Goal: Check status

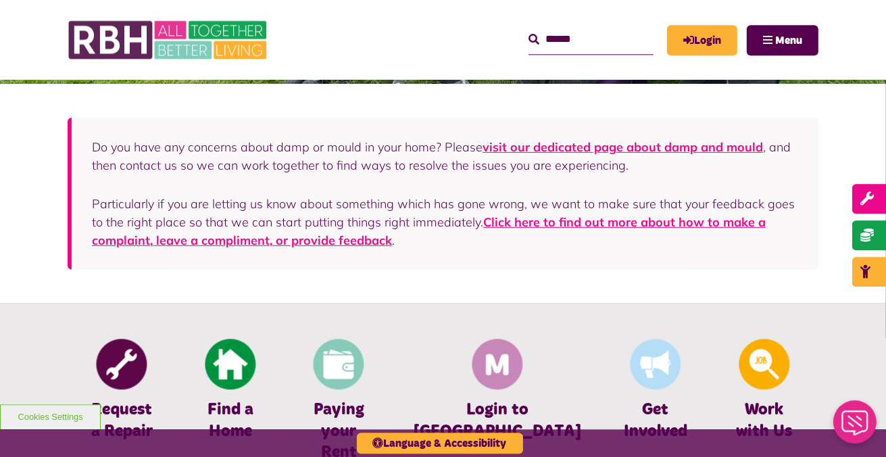
scroll to position [428, 0]
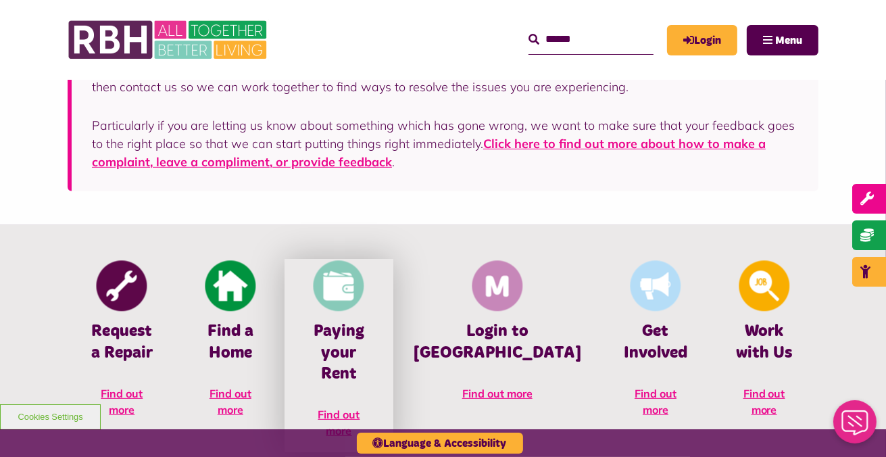
click at [364, 296] on img at bounding box center [339, 286] width 51 height 51
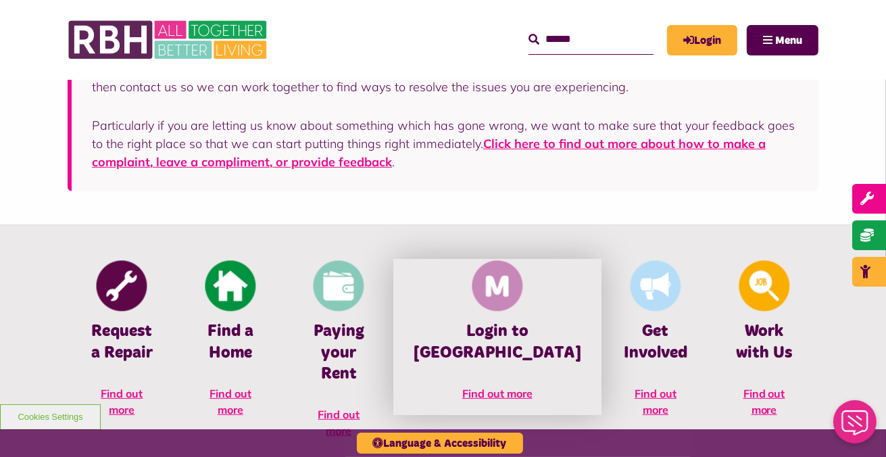
click at [515, 297] on img at bounding box center [497, 286] width 51 height 51
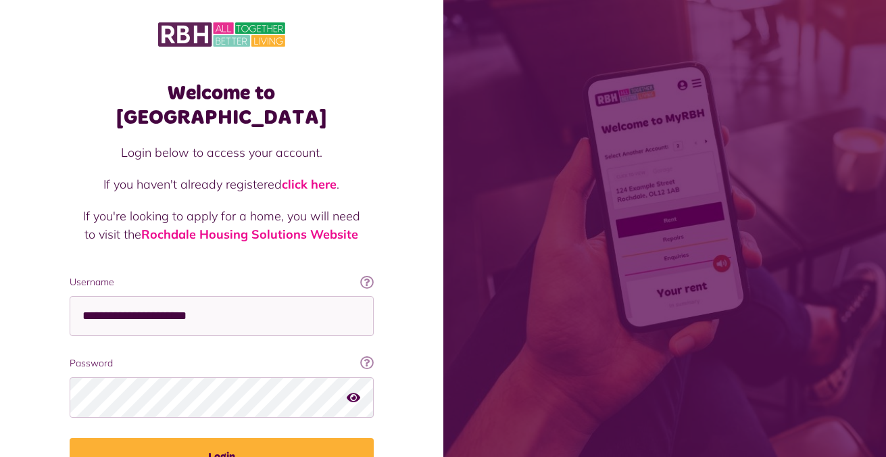
scroll to position [65, 0]
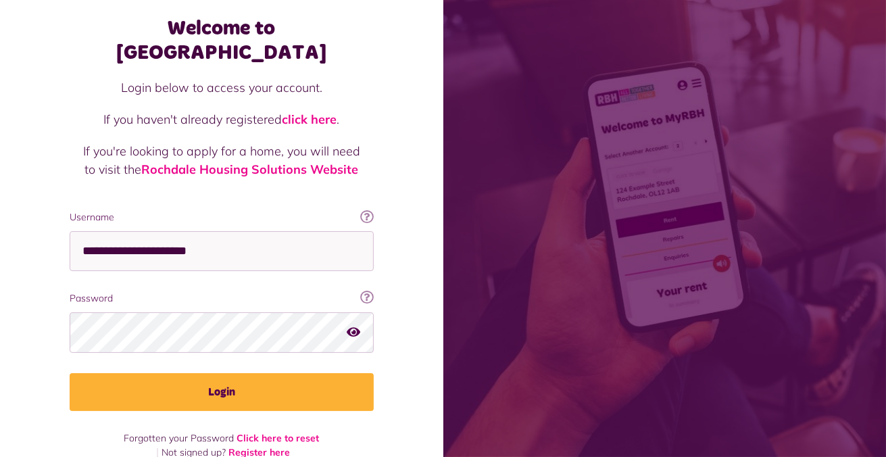
click at [250, 373] on button "Login" at bounding box center [222, 392] width 304 height 38
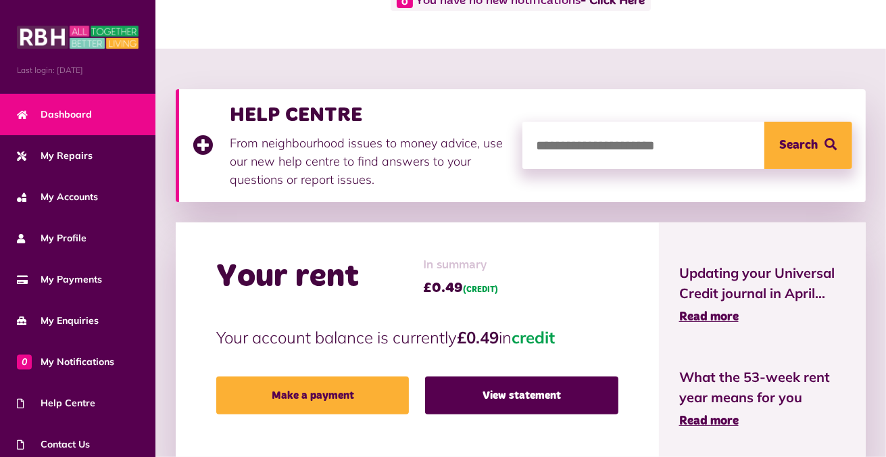
scroll to position [143, 0]
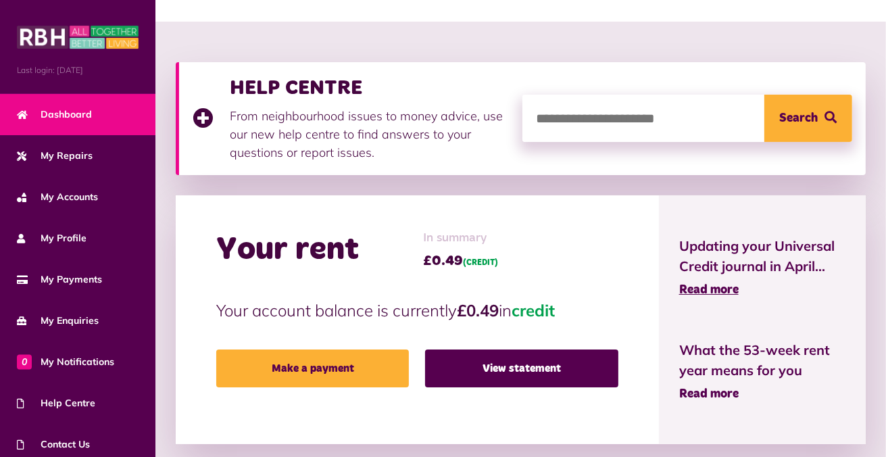
click at [723, 388] on span "Read more" at bounding box center [708, 394] width 59 height 12
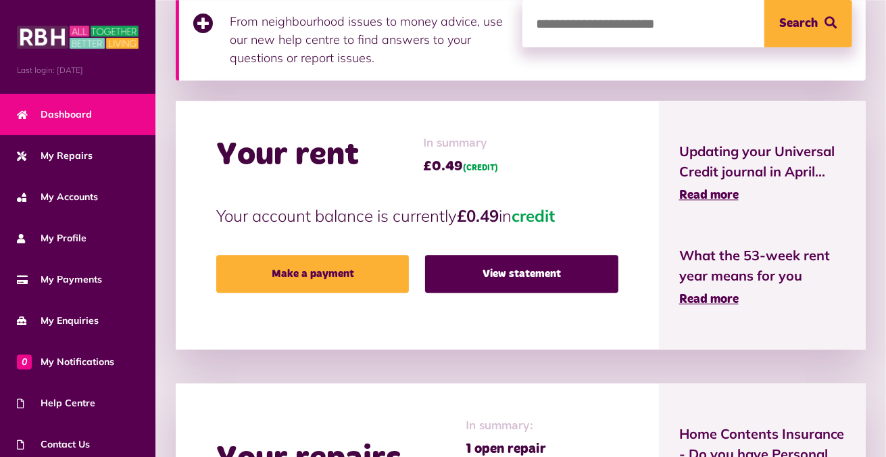
scroll to position [260, 0]
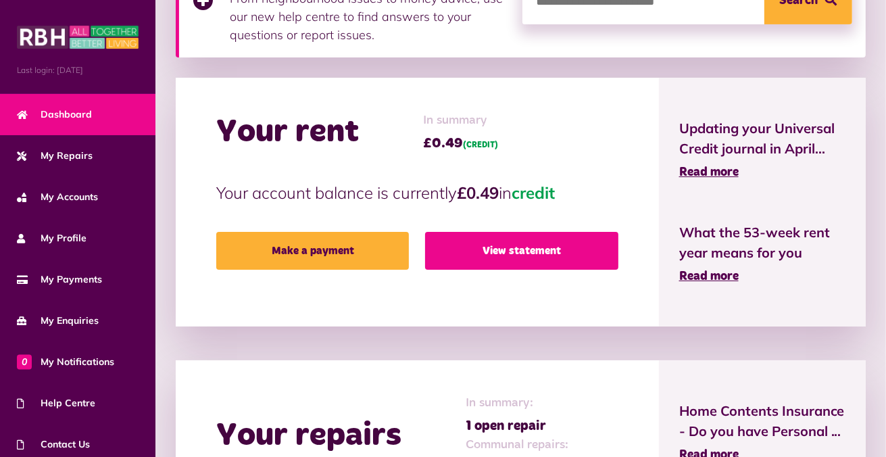
click at [560, 247] on link "View statement" at bounding box center [521, 251] width 193 height 38
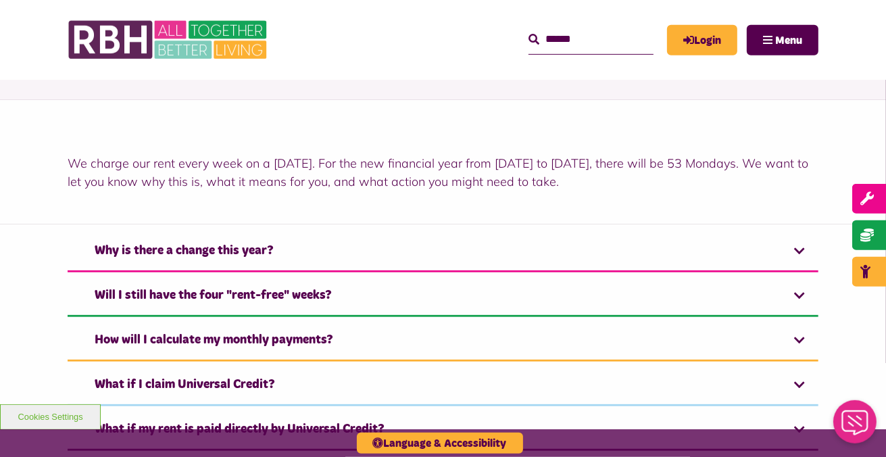
scroll to position [357, 0]
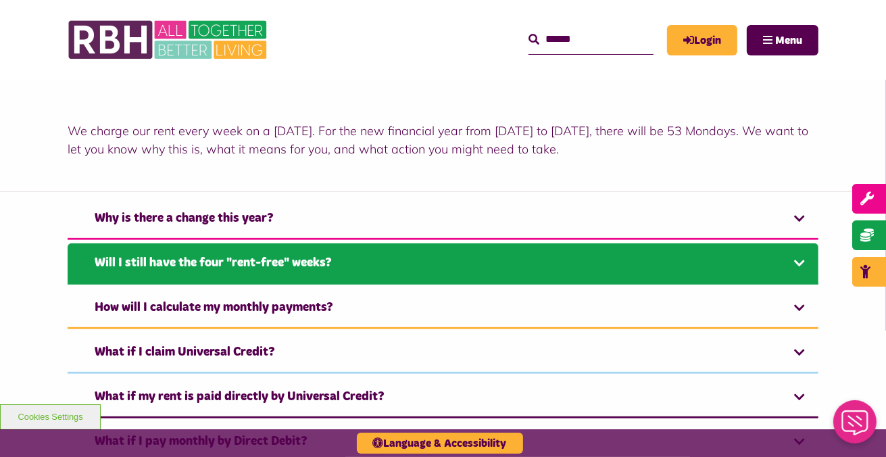
click at [301, 257] on link "Will I still have the four "rent-free" weeks?" at bounding box center [443, 263] width 751 height 41
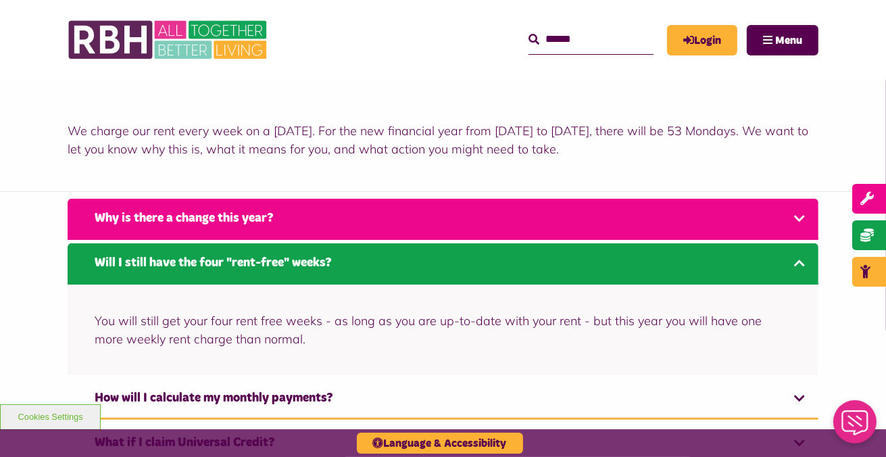
click at [228, 219] on link "Why is there a change this year?" at bounding box center [443, 219] width 751 height 41
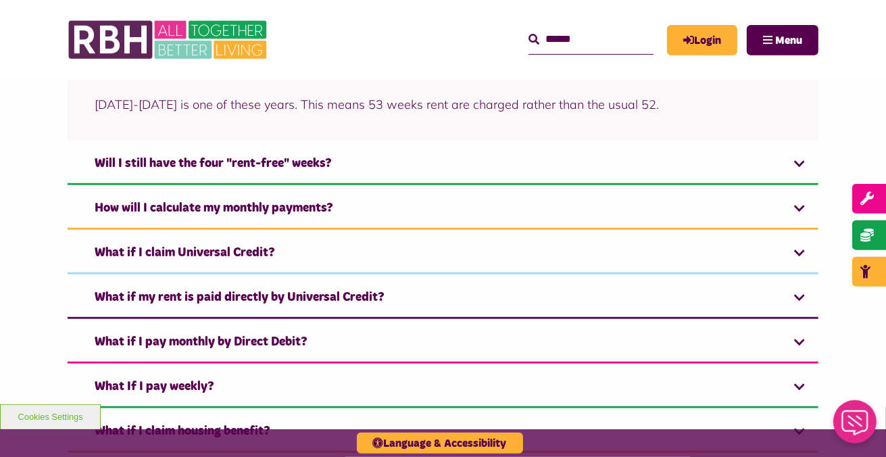
scroll to position [627, 0]
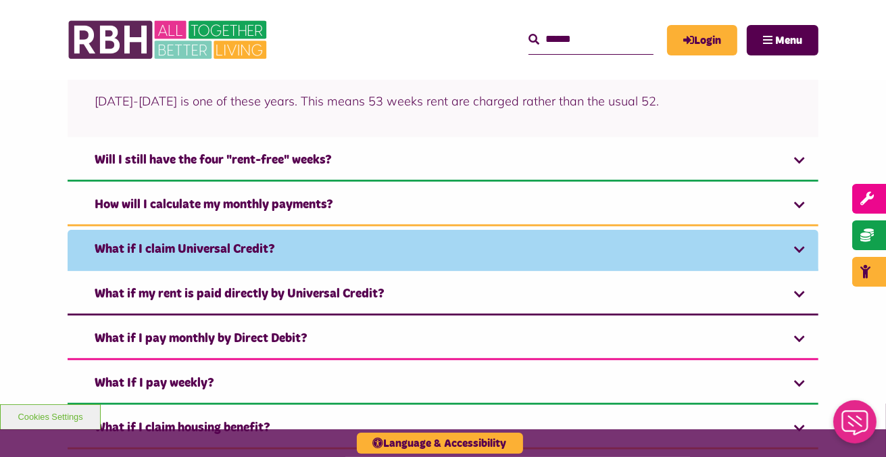
drag, startPoint x: 218, startPoint y: 244, endPoint x: 376, endPoint y: 201, distance: 163.8
click at [218, 245] on link "What if I claim Universal Credit?" at bounding box center [443, 250] width 751 height 41
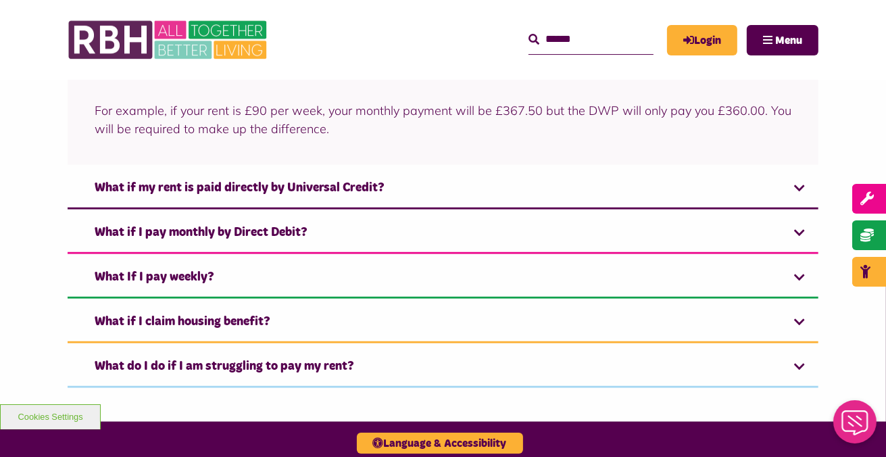
scroll to position [759, 0]
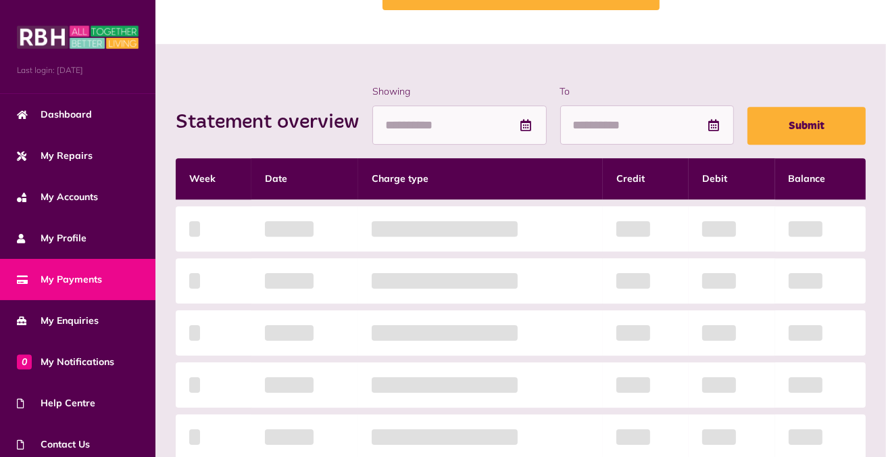
scroll to position [143, 0]
